Goal: Task Accomplishment & Management: Use online tool/utility

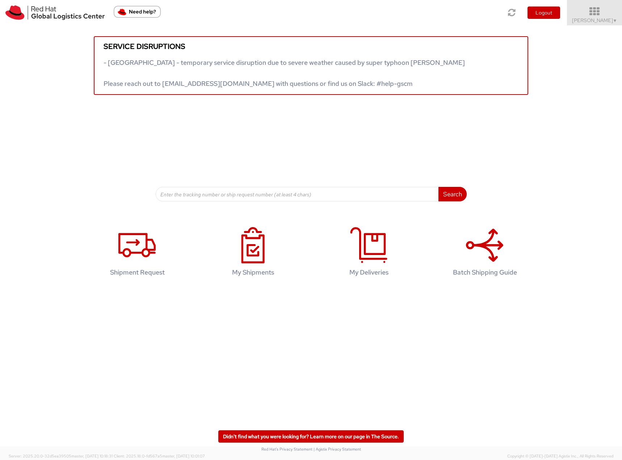
click at [599, 18] on span "Filip Lizuch ▼" at bounding box center [594, 20] width 45 height 7
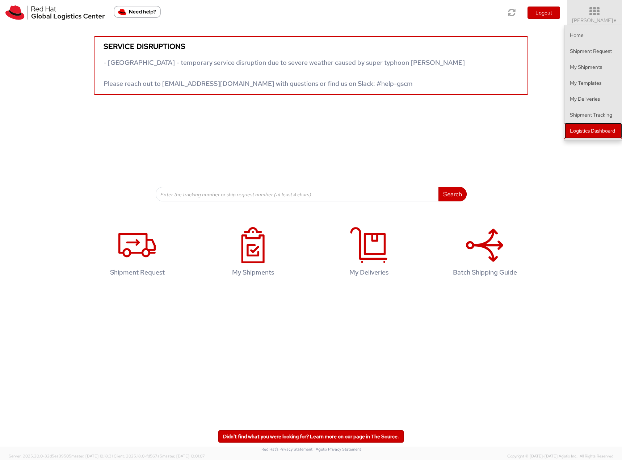
click at [582, 135] on link "Logistics Dashboard" at bounding box center [593, 131] width 58 height 16
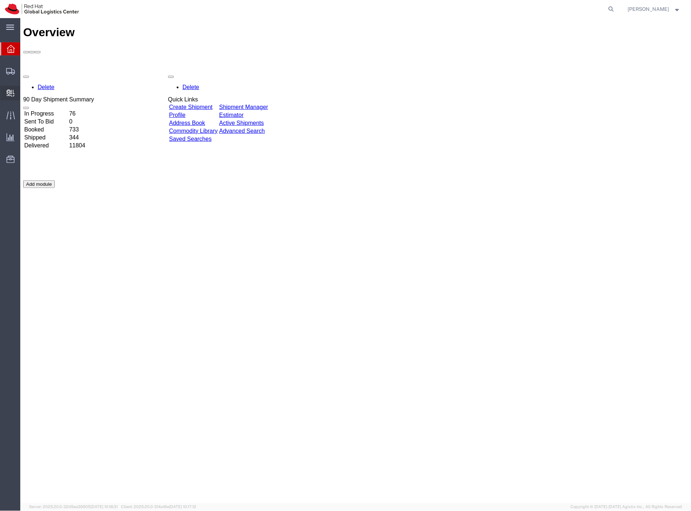
click at [25, 92] on span "Internal Delivery" at bounding box center [22, 93] width 5 height 14
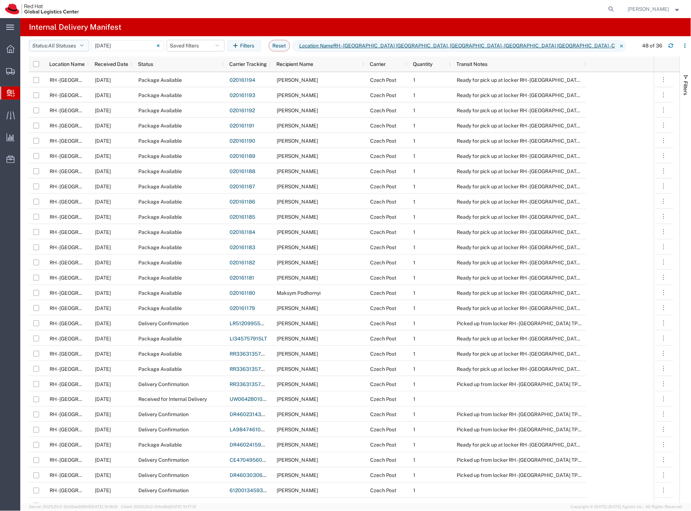
drag, startPoint x: 75, startPoint y: 45, endPoint x: 75, endPoint y: 49, distance: 3.6
click at [75, 45] on span "All Statuses" at bounding box center [62, 46] width 28 height 6
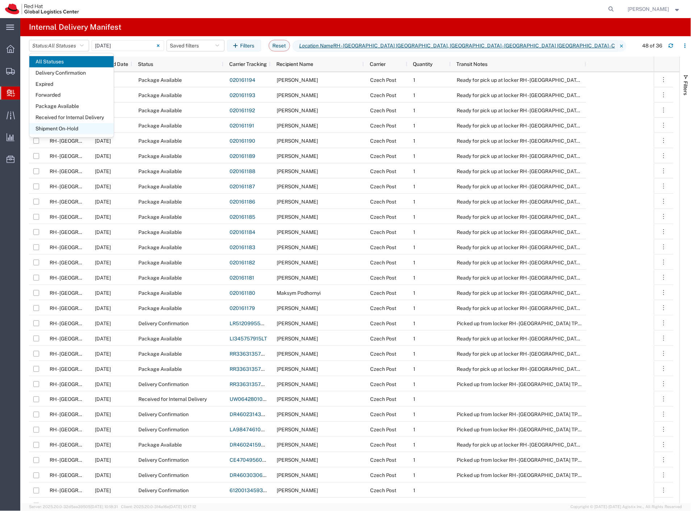
click at [75, 127] on span "Shipment On-Hold" at bounding box center [71, 128] width 84 height 11
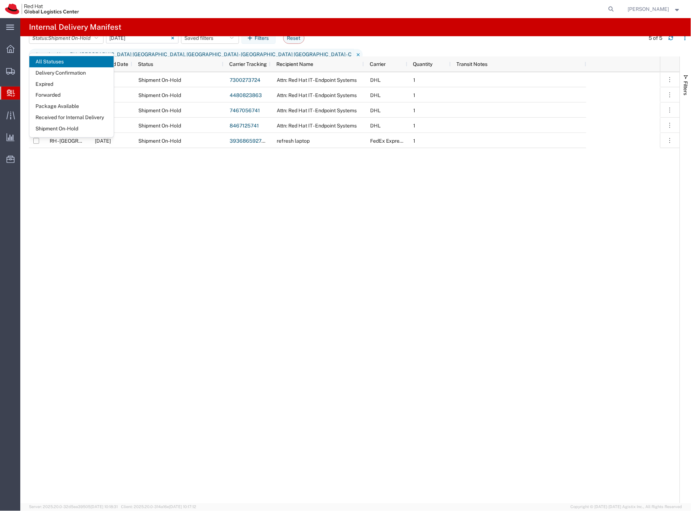
click at [129, 43] on input "10/08/2025 - 10/08/2025" at bounding box center [142, 38] width 72 height 11
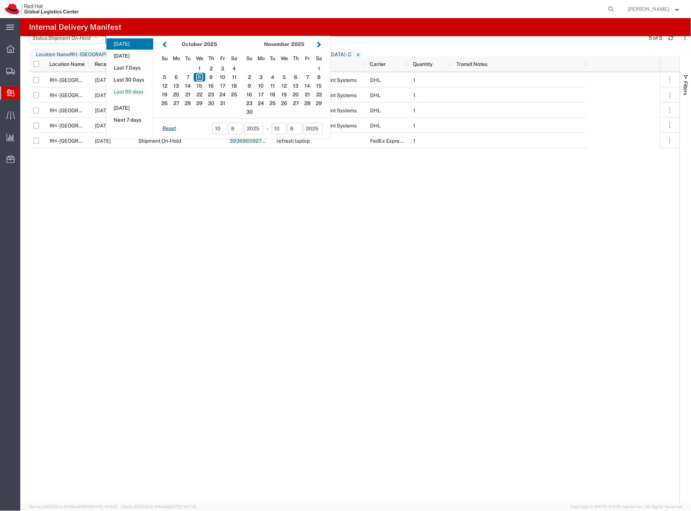
click at [139, 97] on button "Last 90 days" at bounding box center [129, 91] width 47 height 11
type input "Last 90 days"
type input "07/11/2025 - 10/08/2025"
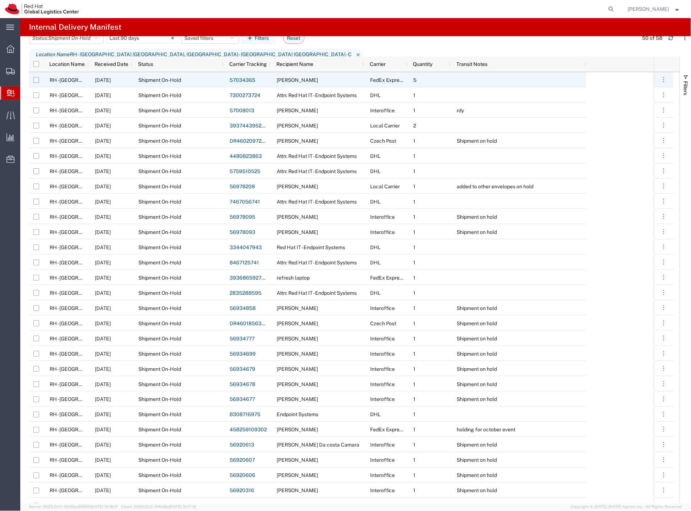
click at [35, 79] on input "Press Space to toggle row selection (unchecked)" at bounding box center [36, 80] width 6 height 6
checkbox input "true"
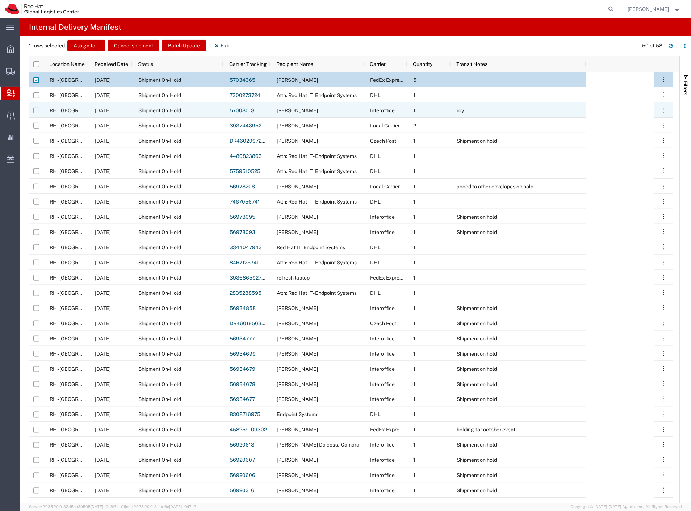
click at [36, 109] on input "Press Space to toggle row selection (unchecked)" at bounding box center [36, 111] width 6 height 6
checkbox input "true"
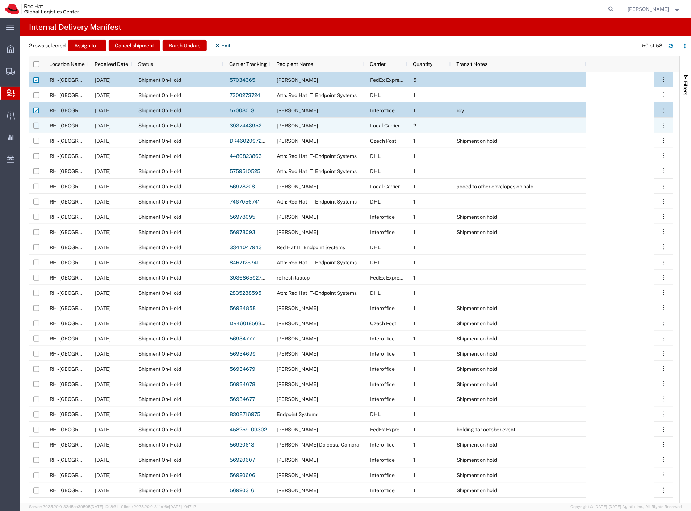
click at [37, 125] on input "Press Space to toggle row selection (unchecked)" at bounding box center [36, 126] width 6 height 6
checkbox input "true"
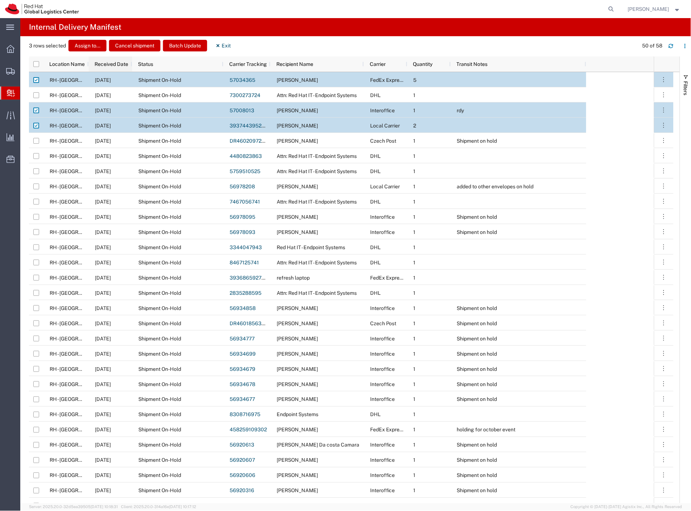
click at [102, 65] on span "Received Date" at bounding box center [111, 64] width 34 height 6
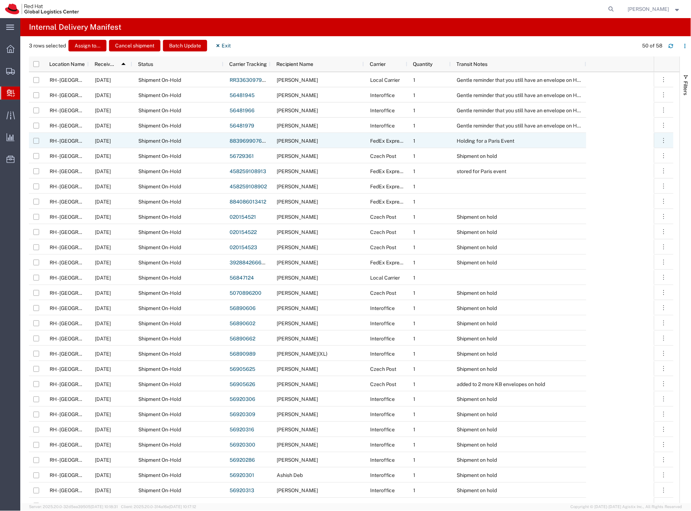
click at [35, 140] on input "Press Space to toggle row selection (unchecked)" at bounding box center [36, 141] width 6 height 6
checkbox input "true"
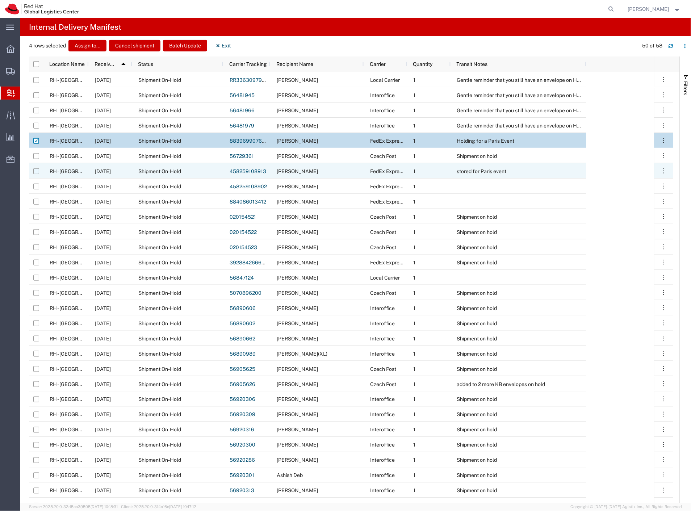
click at [34, 171] on input "Press Space to toggle row selection (unchecked)" at bounding box center [36, 171] width 6 height 6
checkbox input "true"
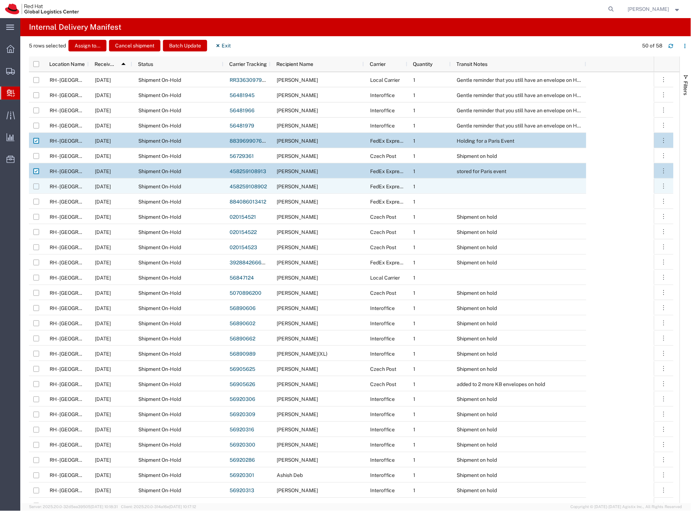
click at [37, 186] on input "Press Space to toggle row selection (unchecked)" at bounding box center [36, 187] width 6 height 6
checkbox input "true"
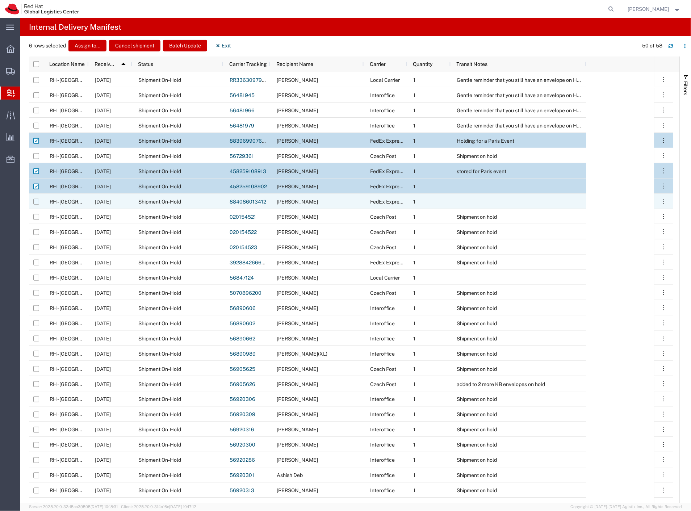
click at [38, 202] on input "Press Space to toggle row selection (unchecked)" at bounding box center [36, 202] width 6 height 6
checkbox input "true"
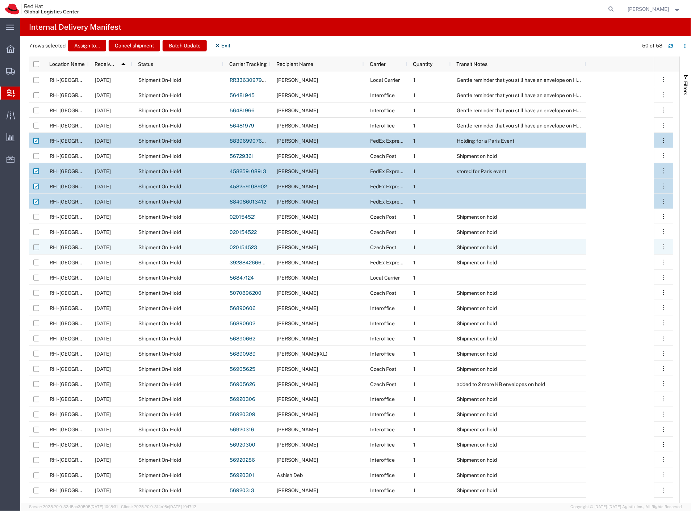
click at [35, 247] on input "Press Space to toggle row selection (unchecked)" at bounding box center [36, 247] width 6 height 6
checkbox input "true"
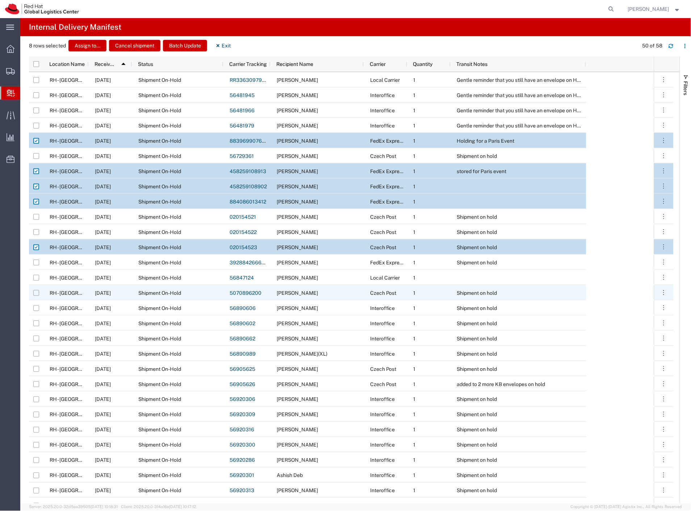
click at [36, 292] on input "Press Space to toggle row selection (unchecked)" at bounding box center [36, 293] width 6 height 6
checkbox input "true"
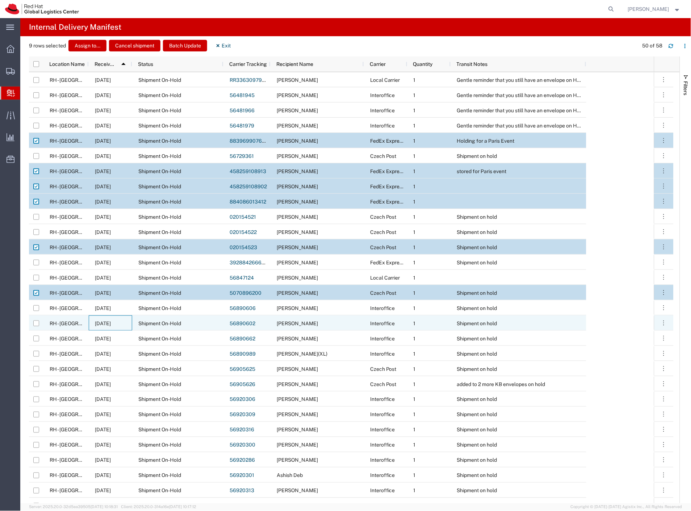
click at [91, 323] on div "09/22/2025" at bounding box center [110, 322] width 43 height 15
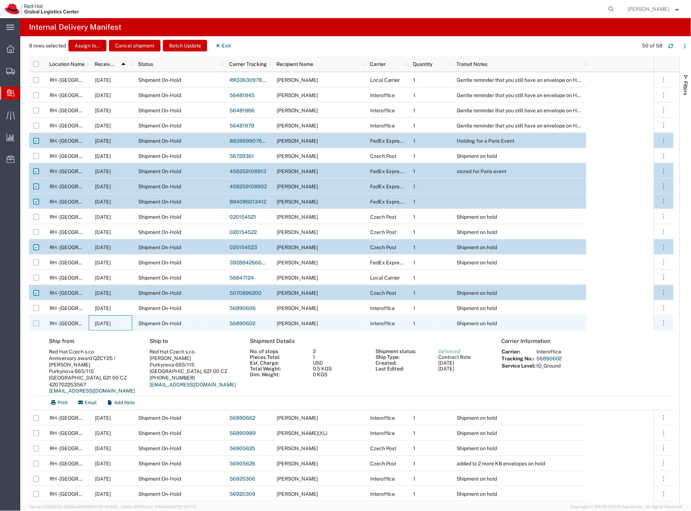
click at [37, 322] on input "Press Space to toggle row selection (unchecked)" at bounding box center [36, 323] width 6 height 6
checkbox input "true"
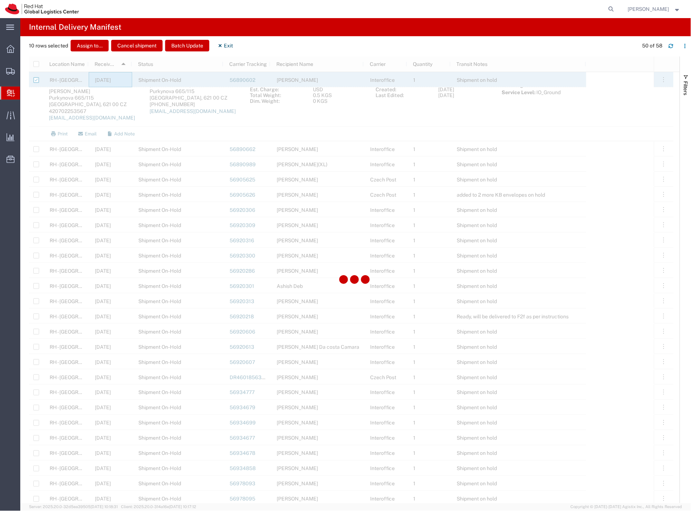
scroll to position [281, 0]
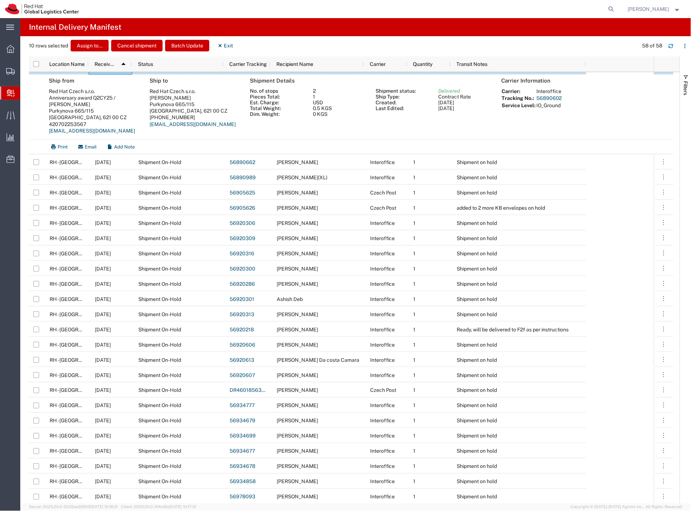
scroll to position [201, 0]
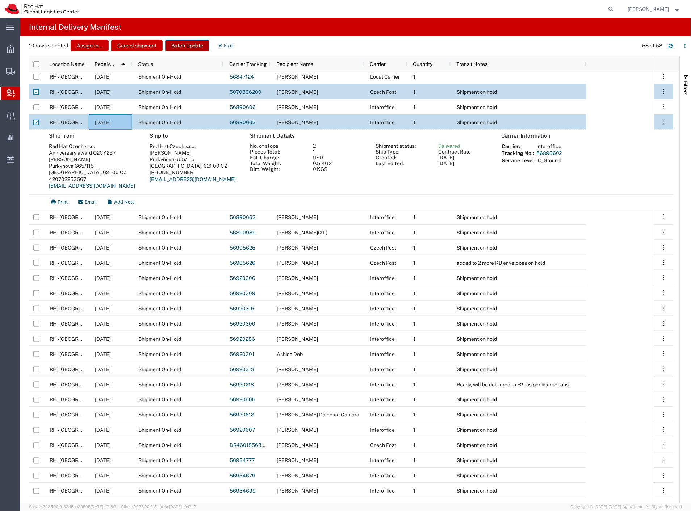
click at [186, 46] on button "Batch Update" at bounding box center [187, 46] width 44 height 12
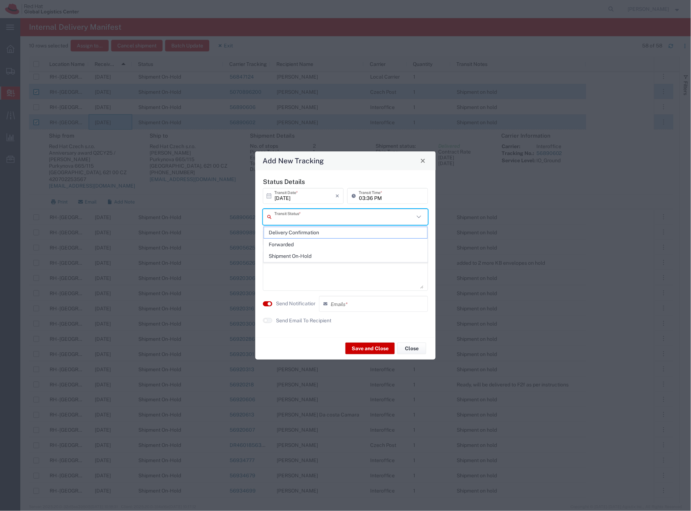
click at [315, 219] on input "text" at bounding box center [344, 216] width 140 height 13
click at [311, 233] on span "Delivery Confirmation" at bounding box center [346, 232] width 164 height 11
type input "Delivery Confirmation"
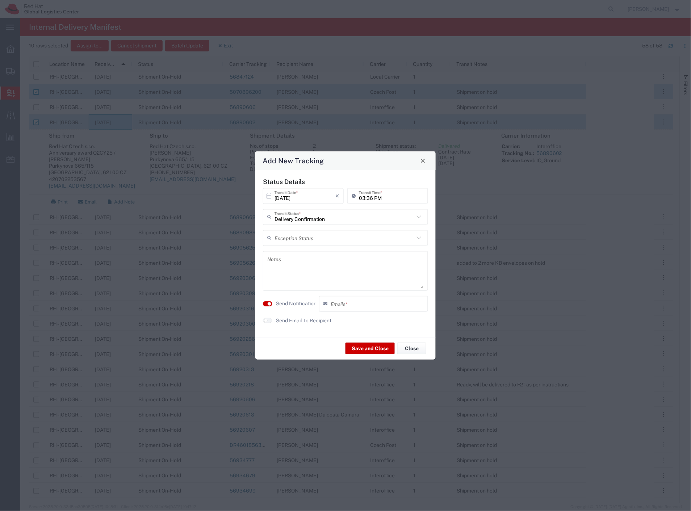
click at [304, 306] on label "Send Notification" at bounding box center [296, 304] width 41 height 8
click at [373, 350] on button "Save and Close" at bounding box center [369, 349] width 49 height 12
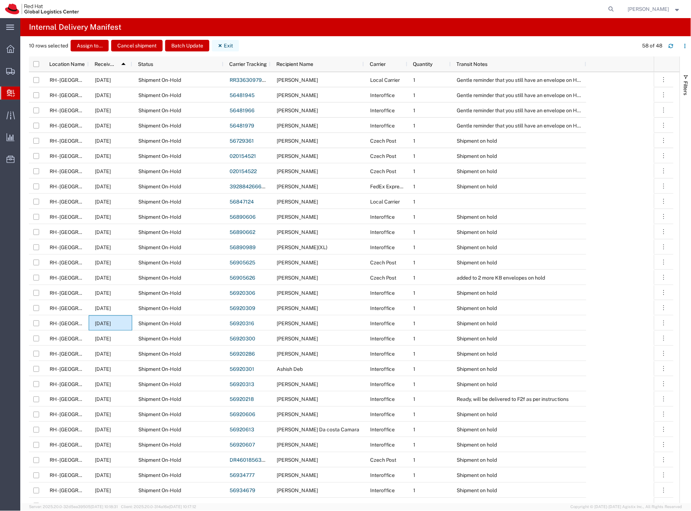
click at [225, 46] on button "Exit" at bounding box center [225, 46] width 27 height 12
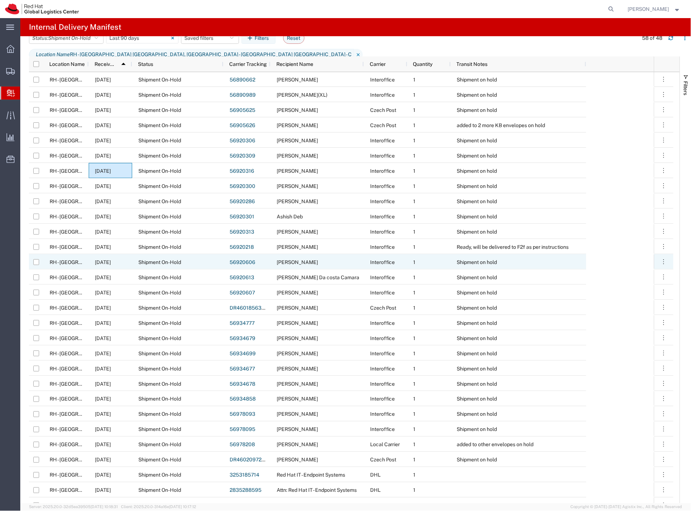
scroll to position [161, 0]
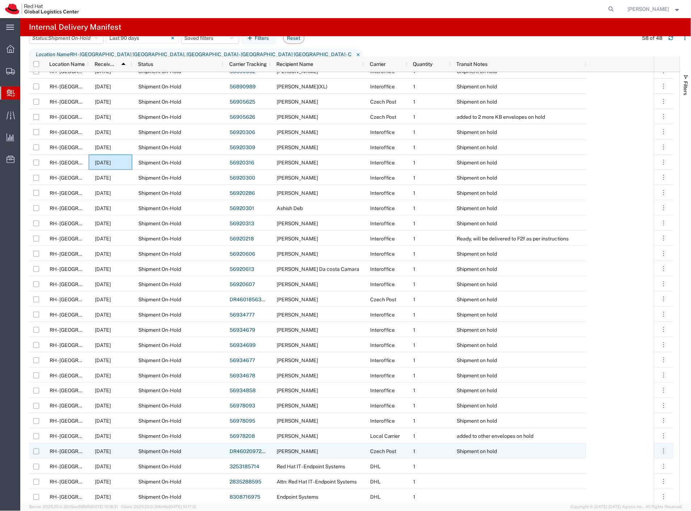
click at [37, 453] on input "Press Space to toggle row selection (unchecked)" at bounding box center [36, 452] width 6 height 6
checkbox input "true"
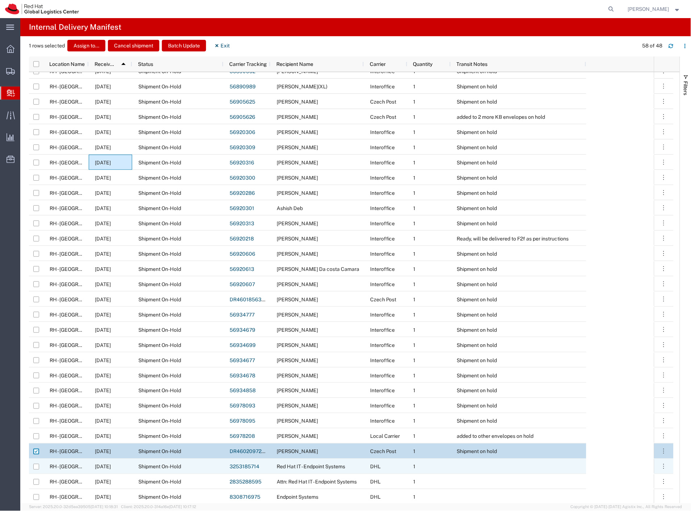
drag, startPoint x: 36, startPoint y: 469, endPoint x: 36, endPoint y: 473, distance: 4.7
click at [36, 469] on input "Press Space to toggle row selection (unchecked)" at bounding box center [36, 467] width 6 height 6
checkbox input "true"
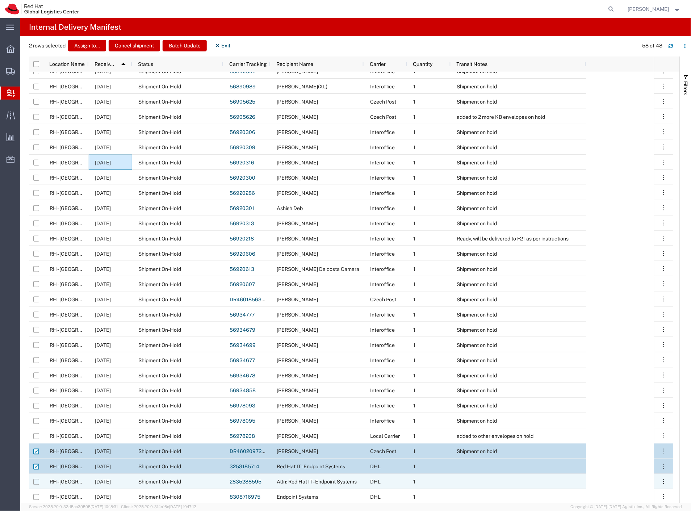
click at [36, 483] on input "Press Space to toggle row selection (unchecked)" at bounding box center [36, 482] width 6 height 6
checkbox input "true"
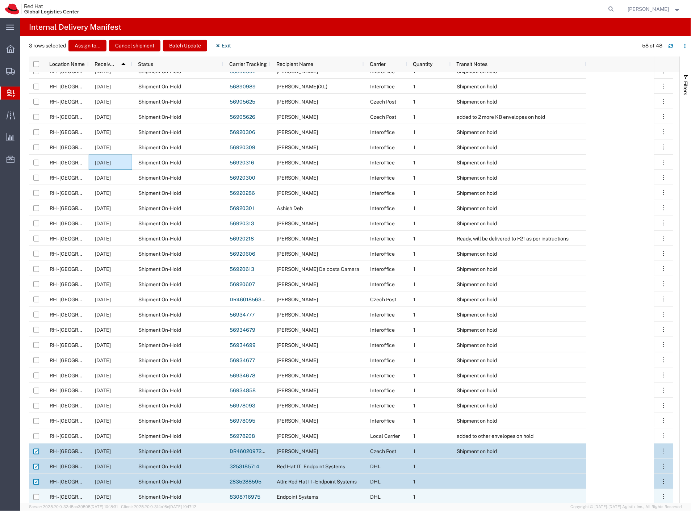
scroll to position [201, 0]
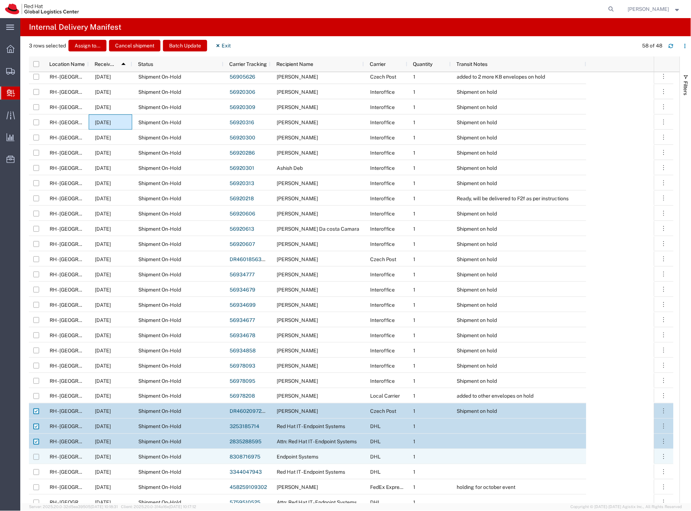
click at [37, 457] on input "Press Space to toggle row selection (unchecked)" at bounding box center [36, 457] width 6 height 6
checkbox input "true"
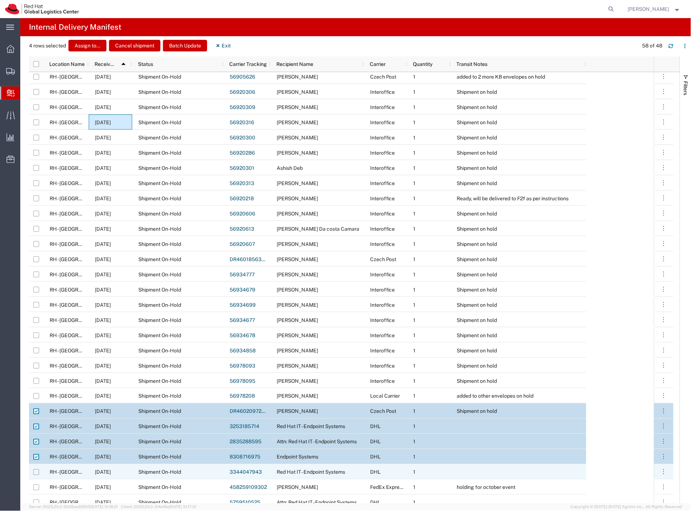
click at [35, 471] on input "Press Space to toggle row selection (unchecked)" at bounding box center [36, 472] width 6 height 6
checkbox input "true"
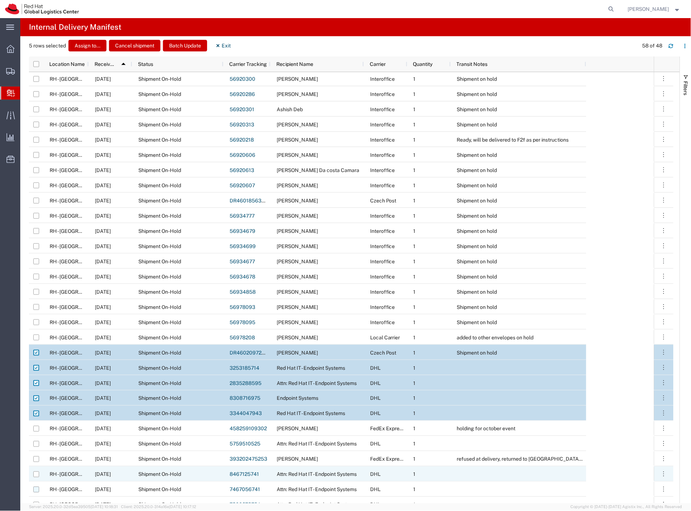
scroll to position [281, 0]
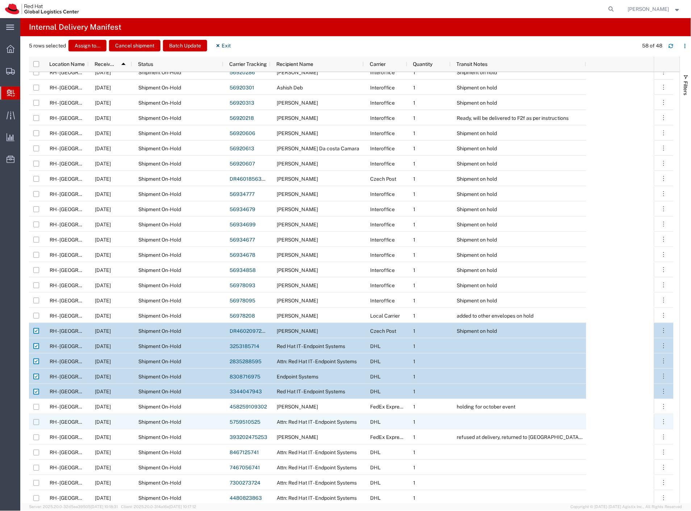
click at [37, 423] on input "Press Space to toggle row selection (unchecked)" at bounding box center [36, 422] width 6 height 6
checkbox input "true"
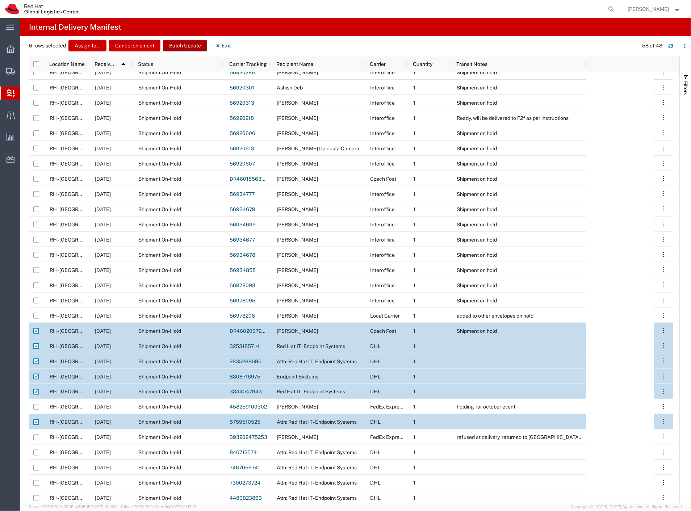
click at [187, 48] on button "Batch Update" at bounding box center [185, 46] width 44 height 12
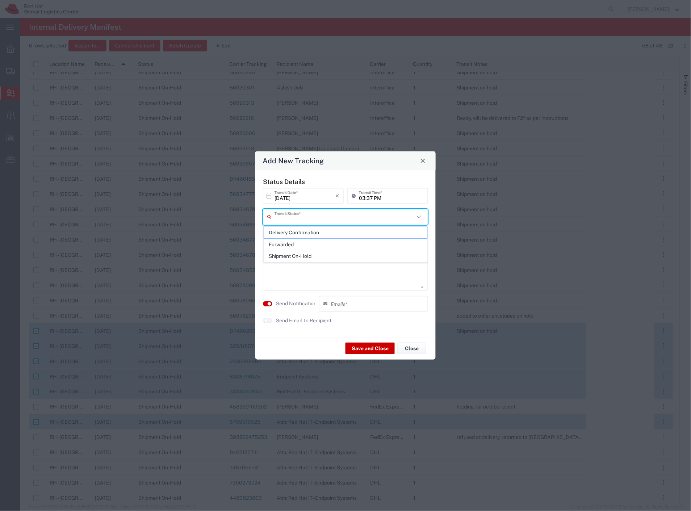
drag, startPoint x: 304, startPoint y: 217, endPoint x: 304, endPoint y: 223, distance: 6.9
click at [304, 218] on input "text" at bounding box center [344, 216] width 140 height 13
click at [303, 229] on span "Delivery Confirmation" at bounding box center [346, 232] width 164 height 11
type input "Delivery Confirmation"
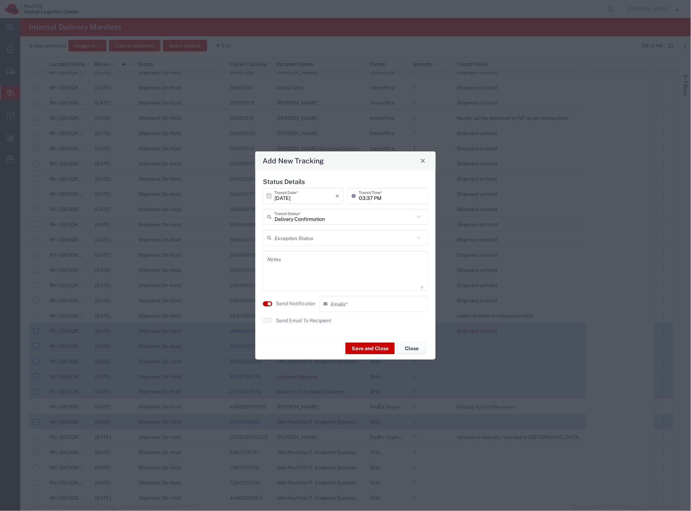
click at [292, 302] on label "Send Notification" at bounding box center [296, 304] width 41 height 8
click at [356, 348] on button "Save and Close" at bounding box center [369, 349] width 49 height 12
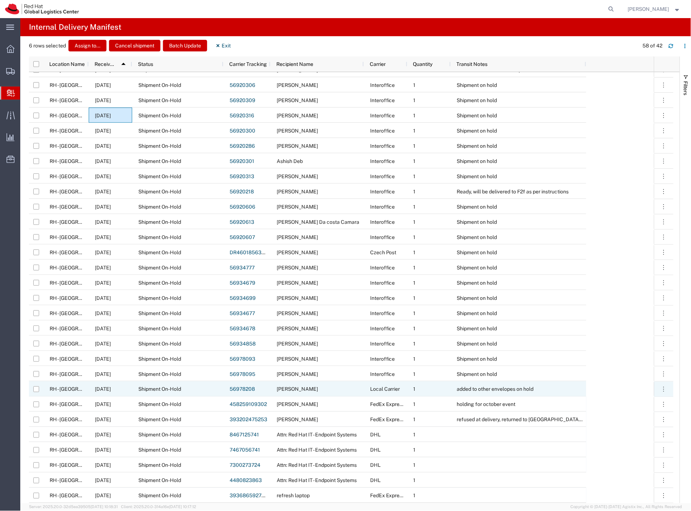
scroll to position [207, 0]
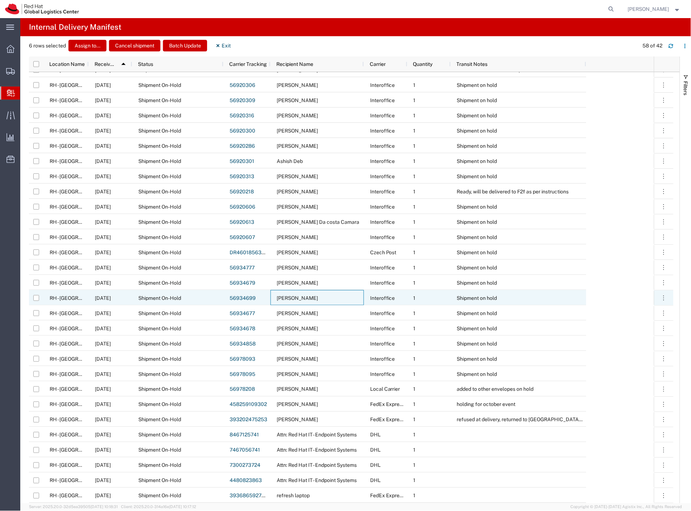
click at [354, 299] on div "Vincent Mihalkovic" at bounding box center [316, 297] width 93 height 15
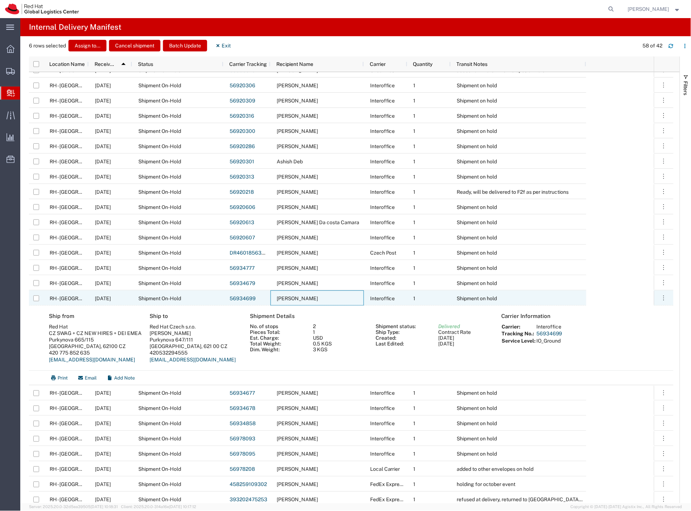
click at [354, 299] on div "Vincent Mihalkovic" at bounding box center [316, 297] width 93 height 15
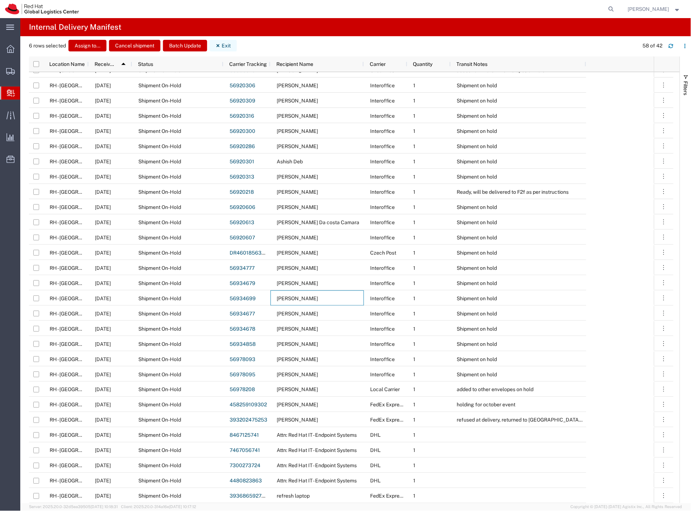
click at [225, 45] on button "Exit" at bounding box center [223, 46] width 27 height 12
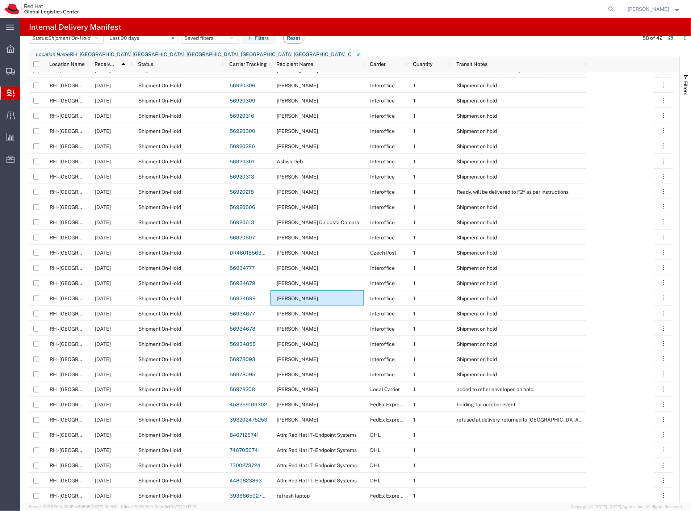
click at [0, 0] on span "Create Delivery" at bounding box center [0, 0] width 0 height 0
